Goal: Find specific page/section

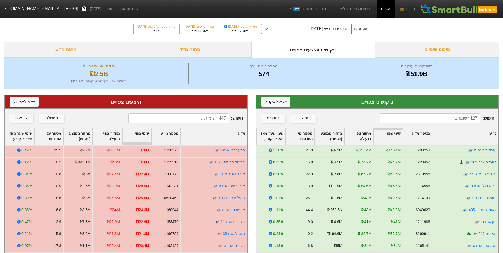
click at [181, 121] on input at bounding box center [178, 118] width 100 height 10
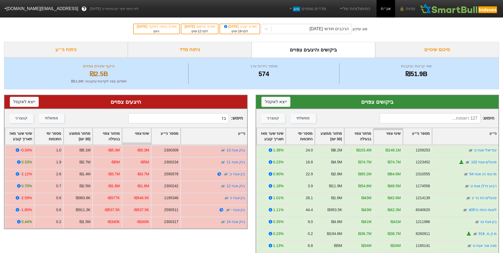
type input "ב"
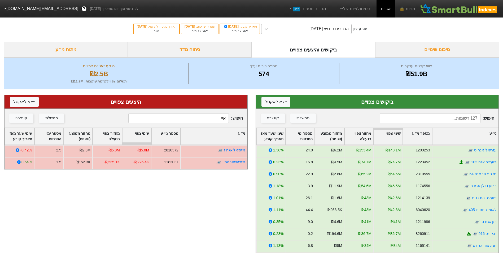
click at [322, 30] on div "הרכבים חודשי [DATE]" at bounding box center [328, 29] width 39 height 6
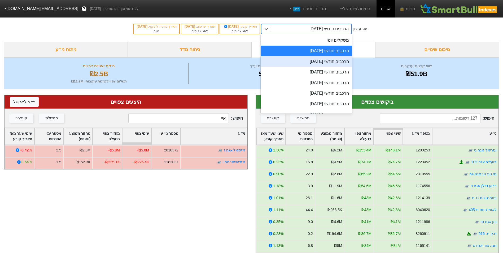
click at [324, 59] on div "הרכבים חודשי [DATE]" at bounding box center [305, 61] width 91 height 11
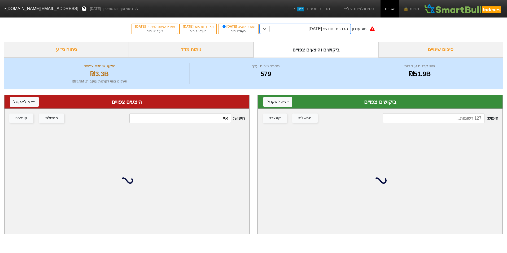
click at [215, 120] on input "איי" at bounding box center [179, 118] width 101 height 10
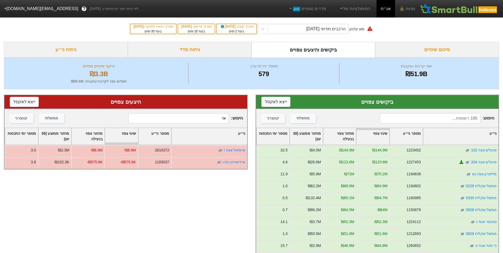
type input "א"
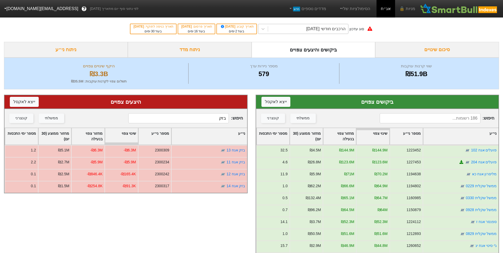
type input "בזק"
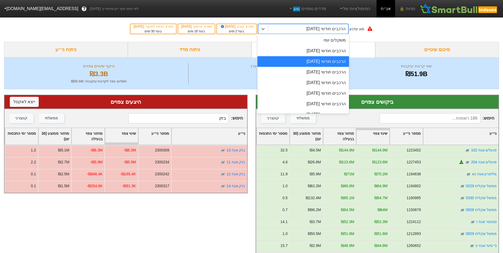
drag, startPoint x: 329, startPoint y: 25, endPoint x: 329, endPoint y: 38, distance: 13.8
click at [329, 25] on div "הרכבים חודשי [DATE]" at bounding box center [308, 29] width 80 height 10
click at [326, 52] on div "הרכבים חודשי [DATE]" at bounding box center [302, 51] width 91 height 11
